Goal: Use online tool/utility: Utilize a website feature to perform a specific function

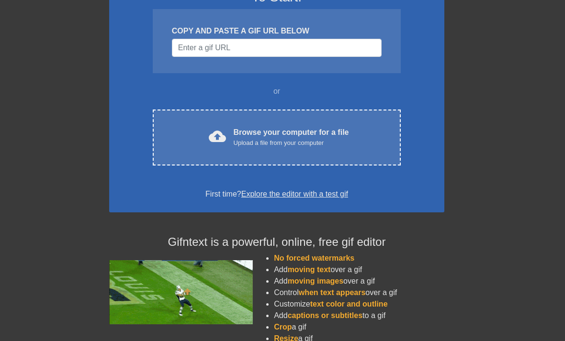
scroll to position [97, 0]
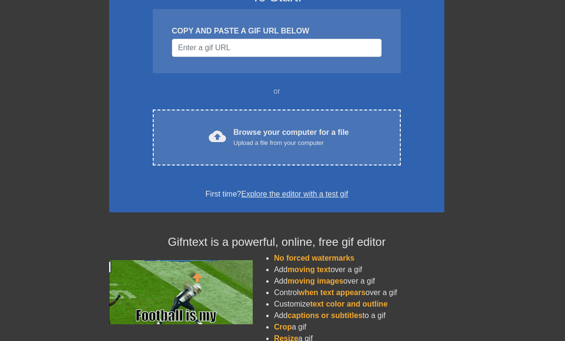
click at [345, 124] on div "cloud_upload Browse your computer for a file Upload a file from your computer C…" at bounding box center [277, 138] width 248 height 56
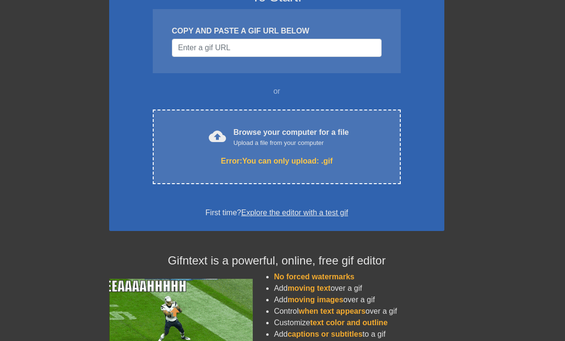
click at [366, 164] on div "Error: You can only upload: .gif" at bounding box center [277, 161] width 208 height 11
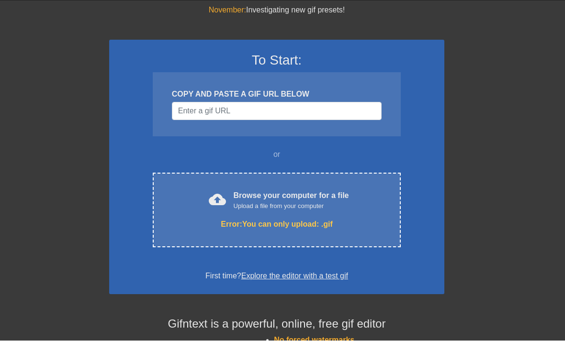
scroll to position [33, 0]
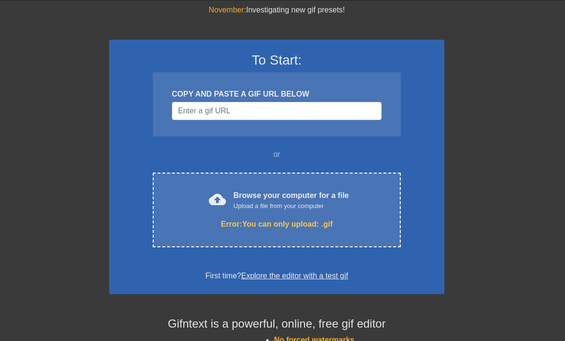
click at [374, 232] on div "cloud_upload Browse your computer for a file Upload a file from your computer E…" at bounding box center [277, 210] width 248 height 75
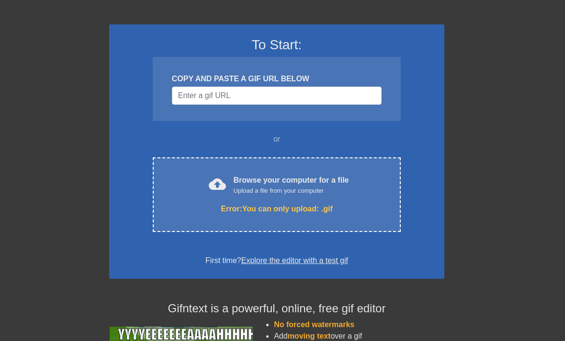
scroll to position [48, 0]
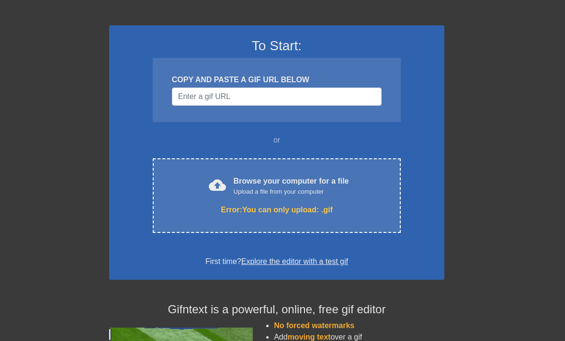
click at [64, 22] on div "November: Investigating new gif presets! To Start: COPY AND PASTE A GIF URL BEL…" at bounding box center [282, 233] width 565 height 487
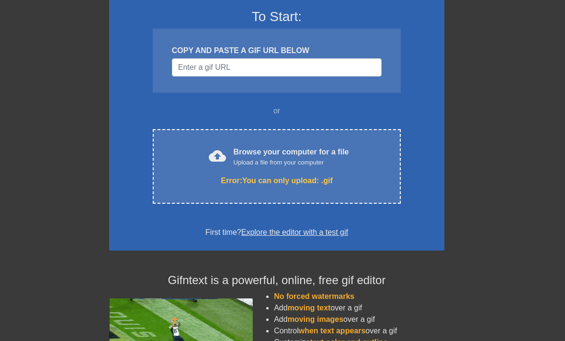
scroll to position [78, 0]
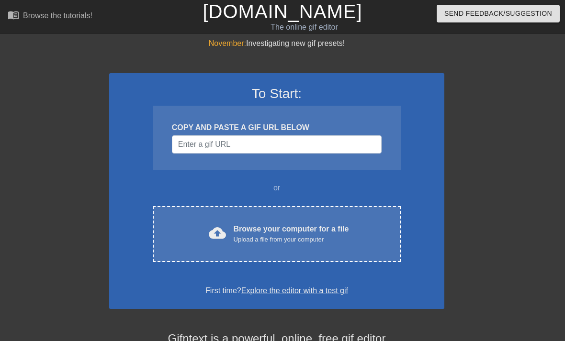
click at [365, 227] on div "cloud_upload Browse your computer for a file Upload a file from your computer" at bounding box center [277, 234] width 208 height 22
click at [320, 221] on div "cloud_upload Browse your computer for a file Upload a file from your computer C…" at bounding box center [277, 234] width 248 height 56
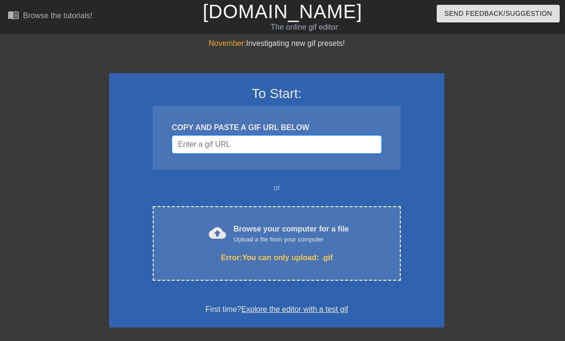
click at [357, 144] on input "Username" at bounding box center [277, 144] width 210 height 18
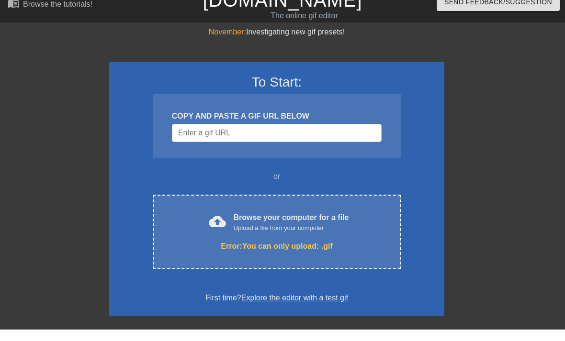
scroll to position [11, 0]
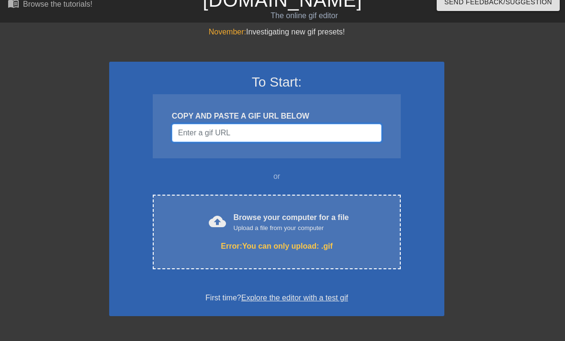
click at [319, 133] on input "Username" at bounding box center [277, 133] width 210 height 18
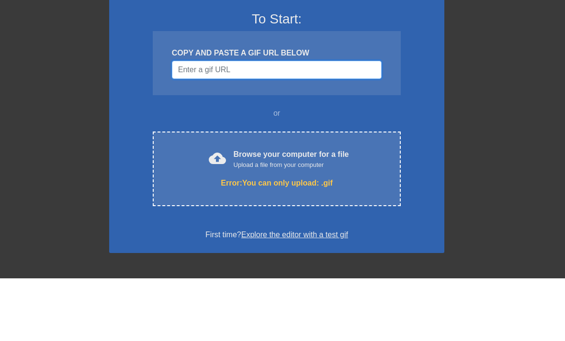
paste input "https://discord.com/channels/@me/1235422108230615141/1408260030838607993"
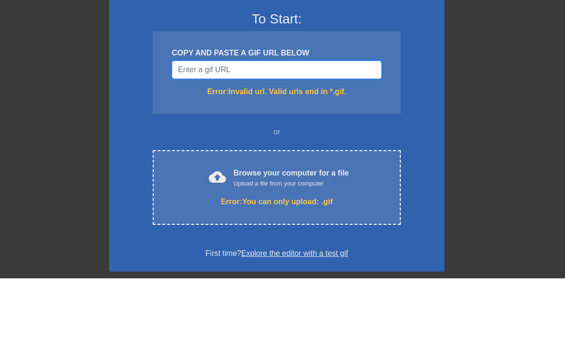
type input "https://discord.com/channels/@me/1235422108230615141/1408260030838607993"
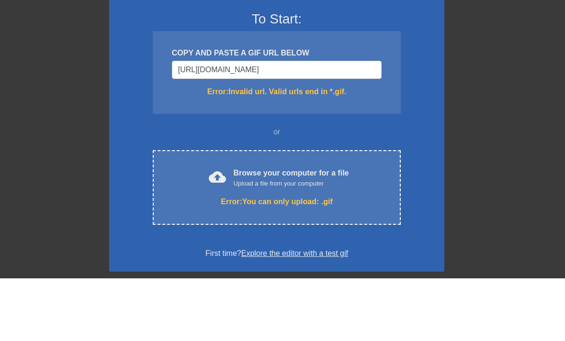
scroll to position [75, 0]
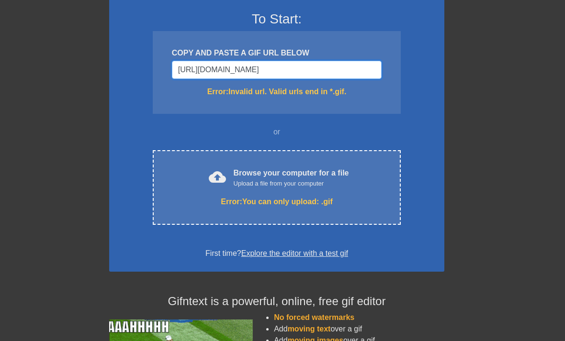
click at [365, 73] on input "https://discord.com/channels/@me/1235422108230615141/1408260030838607993" at bounding box center [277, 70] width 210 height 18
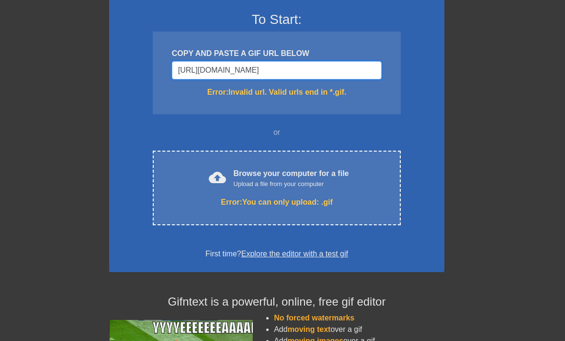
click at [357, 70] on input "https://discord.com/channels/@me/1235422108230615141/1408260030838607993" at bounding box center [277, 70] width 210 height 18
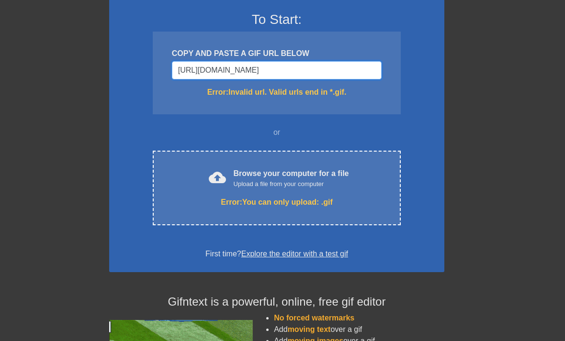
click at [358, 68] on input "https://discord.com/channels/@me/1235422108230615141/1408260030838607993" at bounding box center [277, 70] width 210 height 18
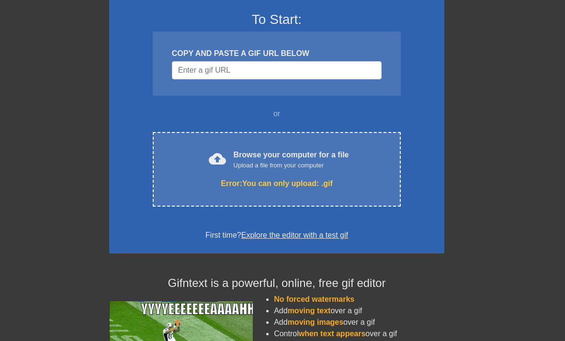
scroll to position [75, 0]
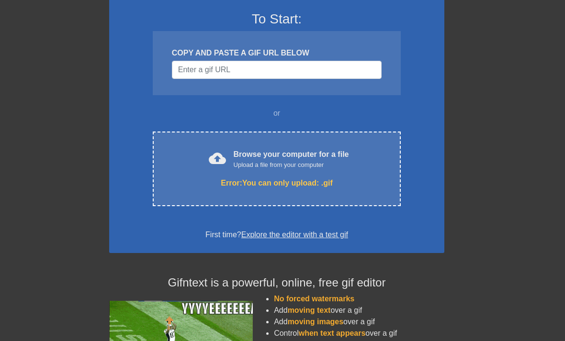
click at [356, 87] on div "COPY AND PASTE A GIF URL BELOW" at bounding box center [277, 63] width 248 height 64
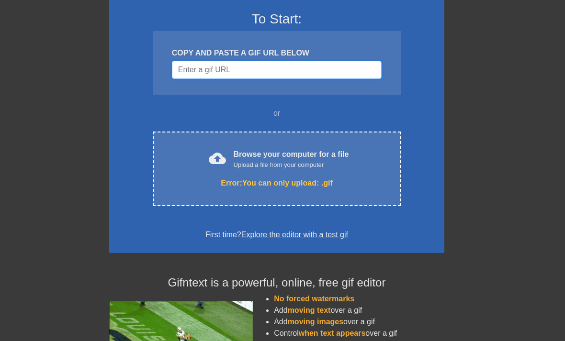
click at [358, 74] on input "Username" at bounding box center [277, 70] width 210 height 18
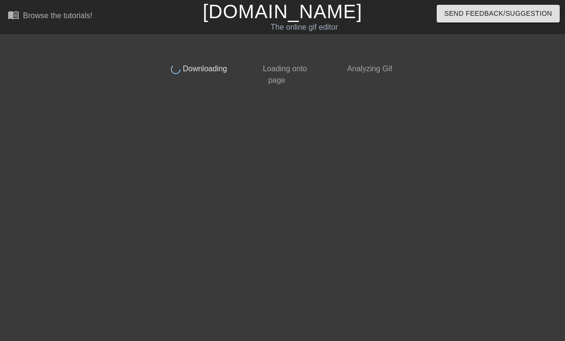
scroll to position [0, 0]
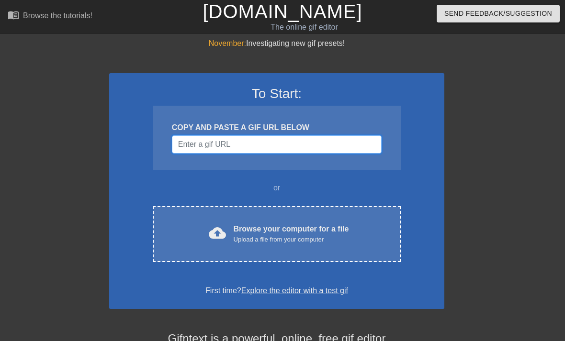
click at [338, 152] on input "Username" at bounding box center [277, 144] width 210 height 18
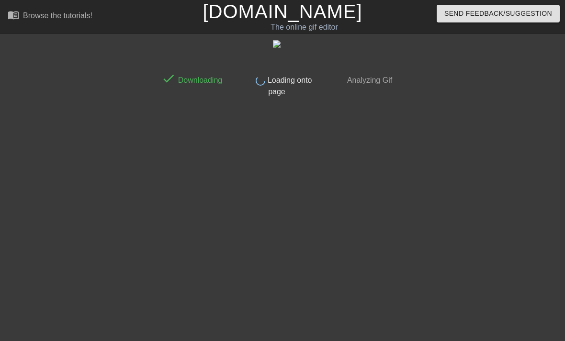
click at [447, 102] on html "menu_book Browse the tutorials! Gifntext.com The online gif editor Send Feedbac…" at bounding box center [282, 51] width 565 height 102
click at [505, 79] on div "done Downloading done Loading onto page done Analyzing Gif" at bounding box center [282, 68] width 565 height 60
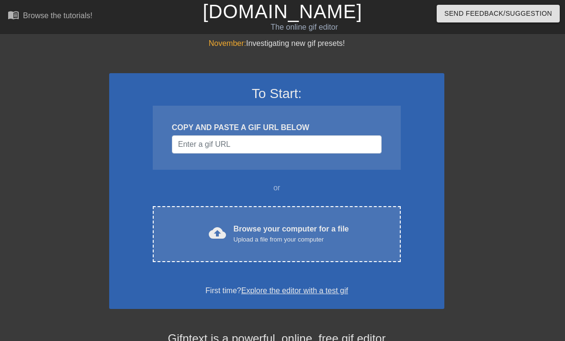
click at [171, 223] on div "cloud_upload Browse your computer for a file Upload a file from your computer C…" at bounding box center [277, 234] width 248 height 56
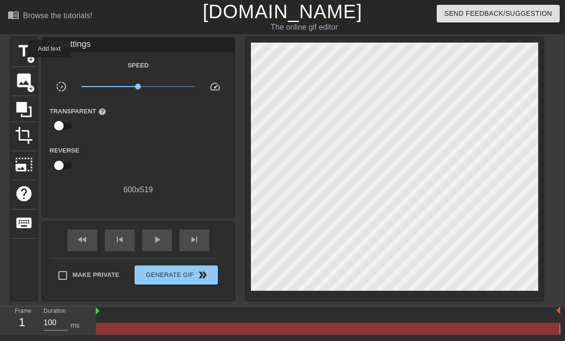
click at [22, 49] on span "title" at bounding box center [24, 51] width 18 height 18
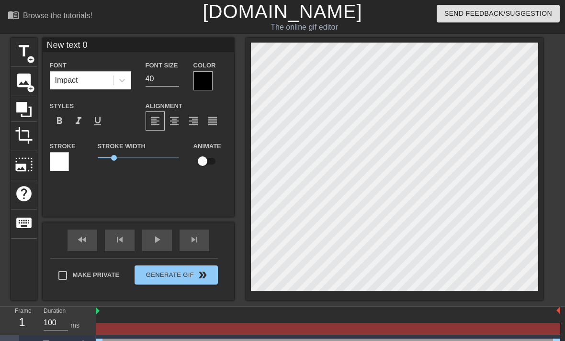
scroll to position [0, 2]
type input "New text"
type textarea "New text"
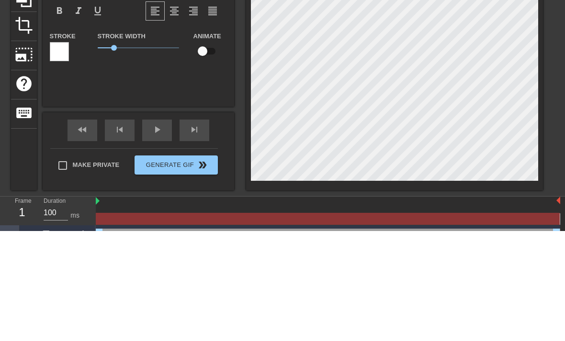
type input "New text"
type textarea "New tex"
type input "New tex"
type textarea "New te"
type input "New te"
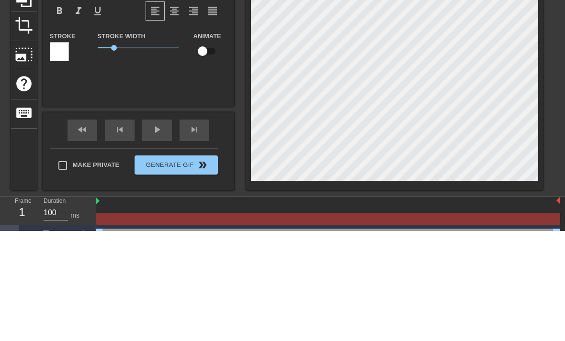
type textarea "New t"
type input "New t"
type textarea "New"
type input "New"
type textarea "Ne"
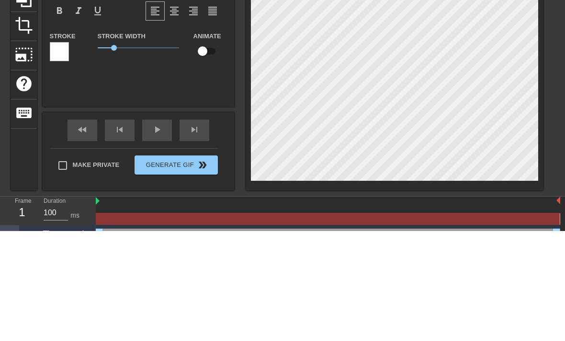
scroll to position [0, 0]
type input "N"
type textarea "N"
type textarea "y"
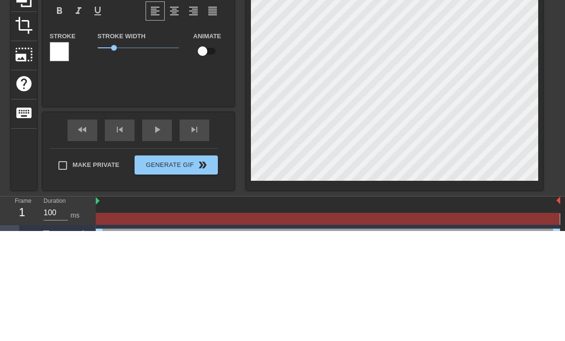
type input "ye"
type textarea "ye"
type input "y"
type textarea "y"
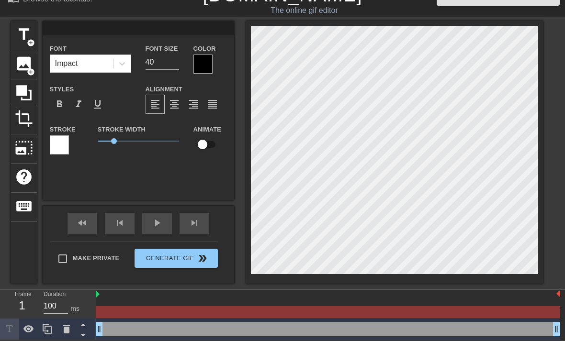
click at [200, 55] on div at bounding box center [202, 64] width 19 height 19
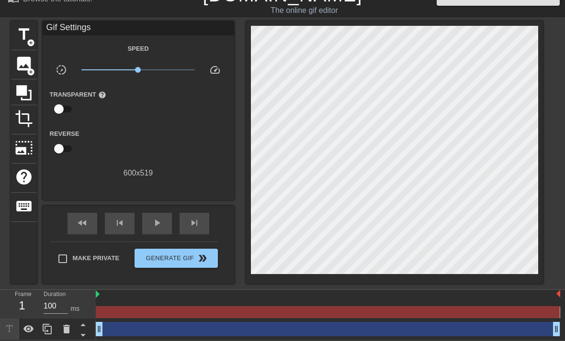
click at [20, 35] on span "title" at bounding box center [24, 34] width 18 height 18
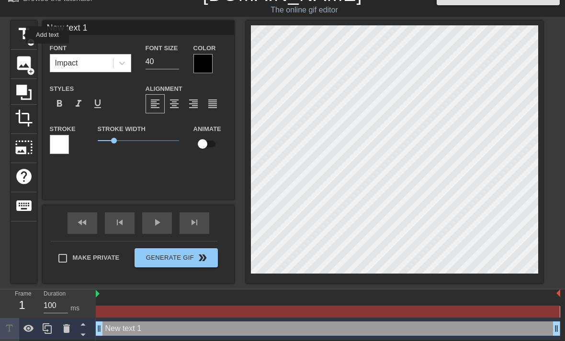
click at [204, 62] on div at bounding box center [202, 63] width 19 height 19
